Goal: Navigation & Orientation: Find specific page/section

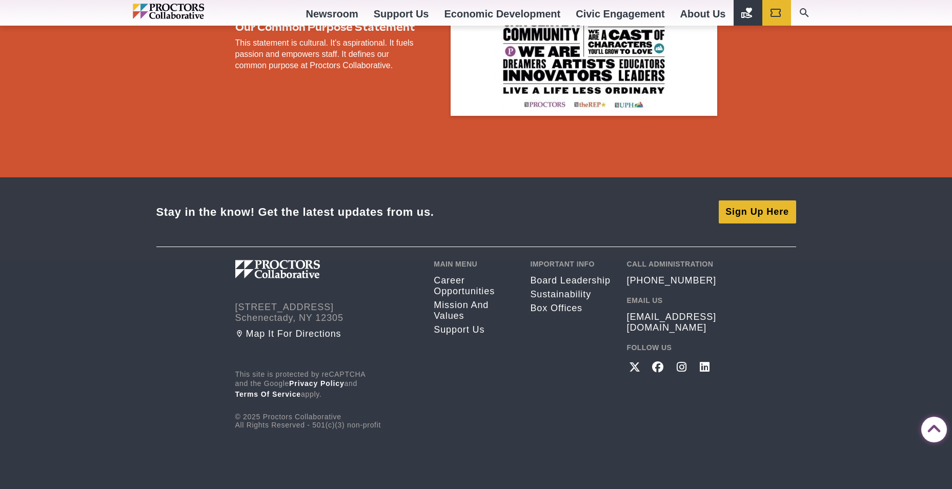
scroll to position [1855, 0]
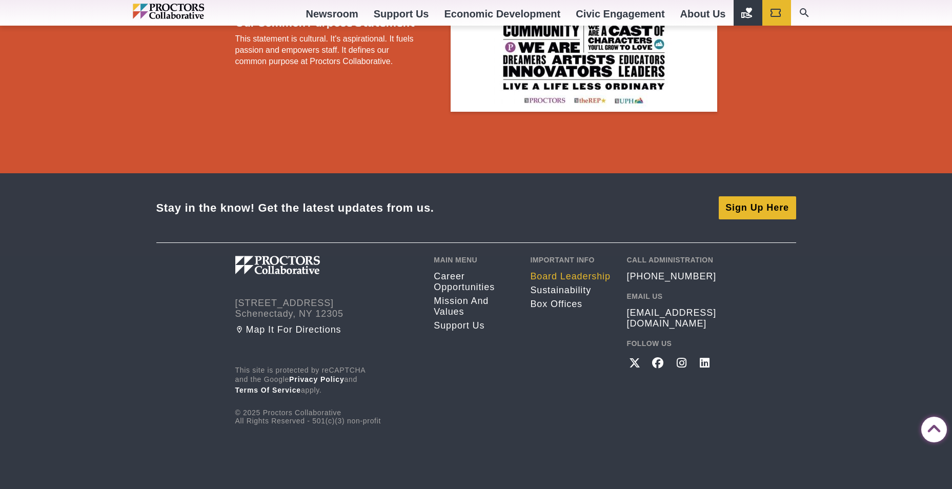
click at [595, 274] on link "Board Leadership" at bounding box center [570, 276] width 81 height 11
